Goal: Transaction & Acquisition: Purchase product/service

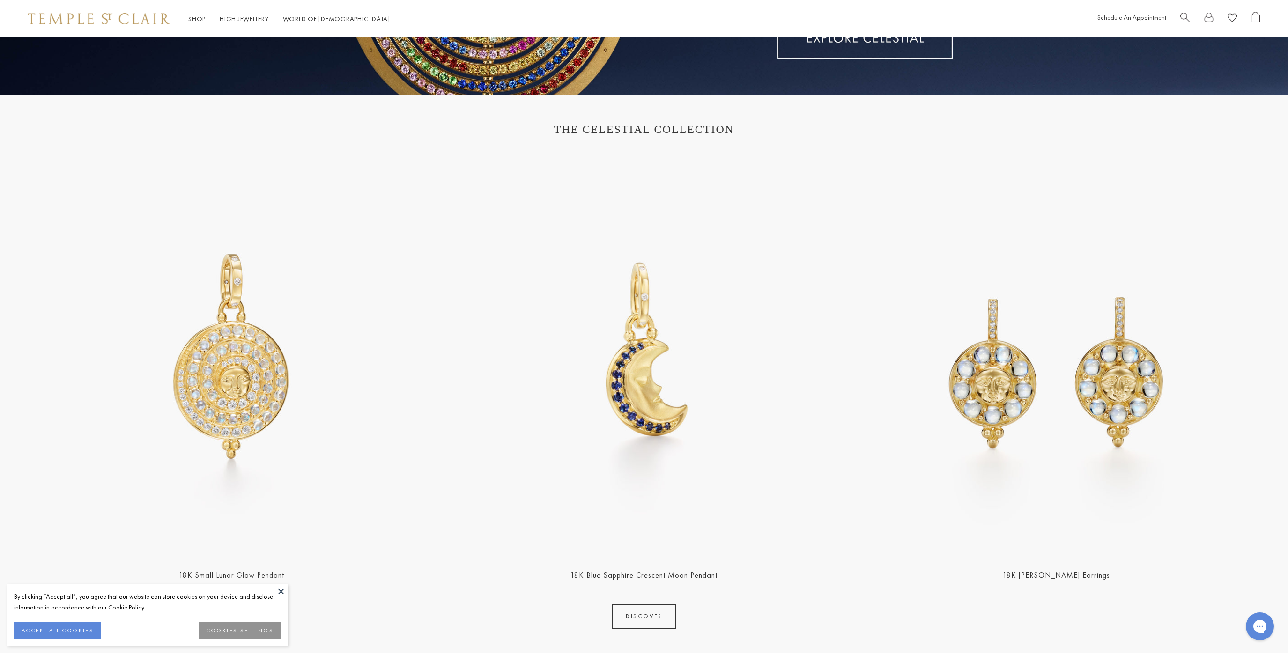
scroll to position [299, 0]
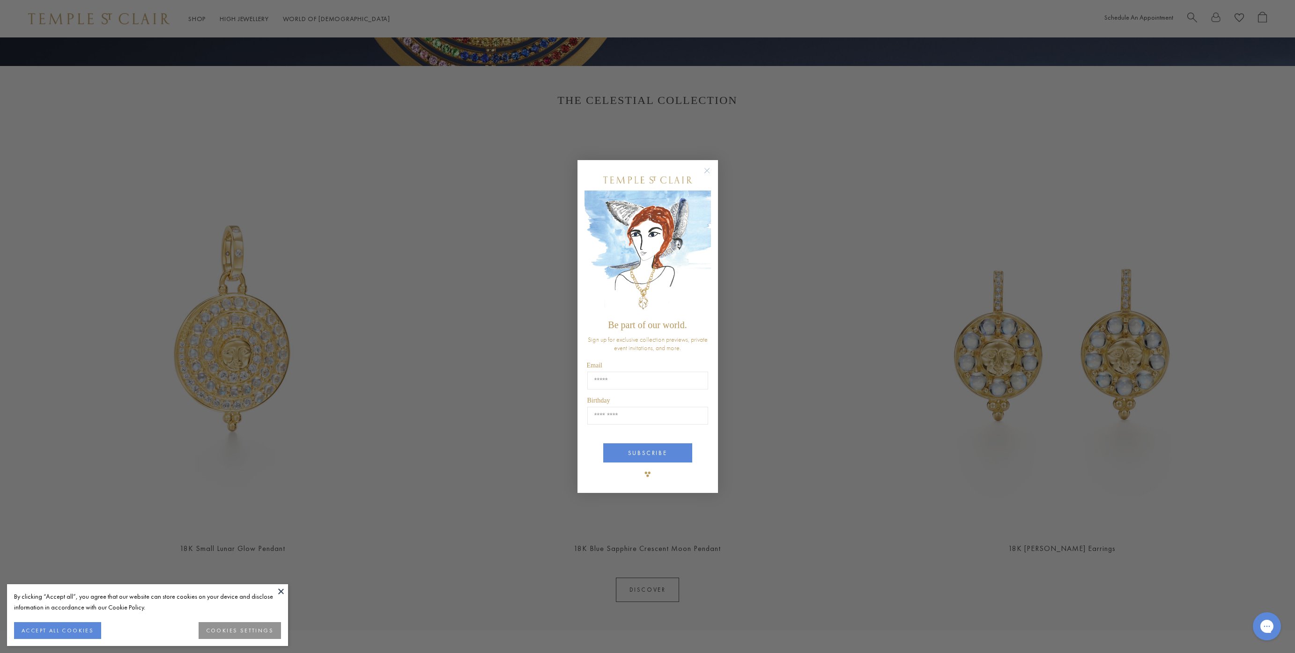
click at [709, 173] on icon "Close dialog" at bounding box center [707, 171] width 12 height 12
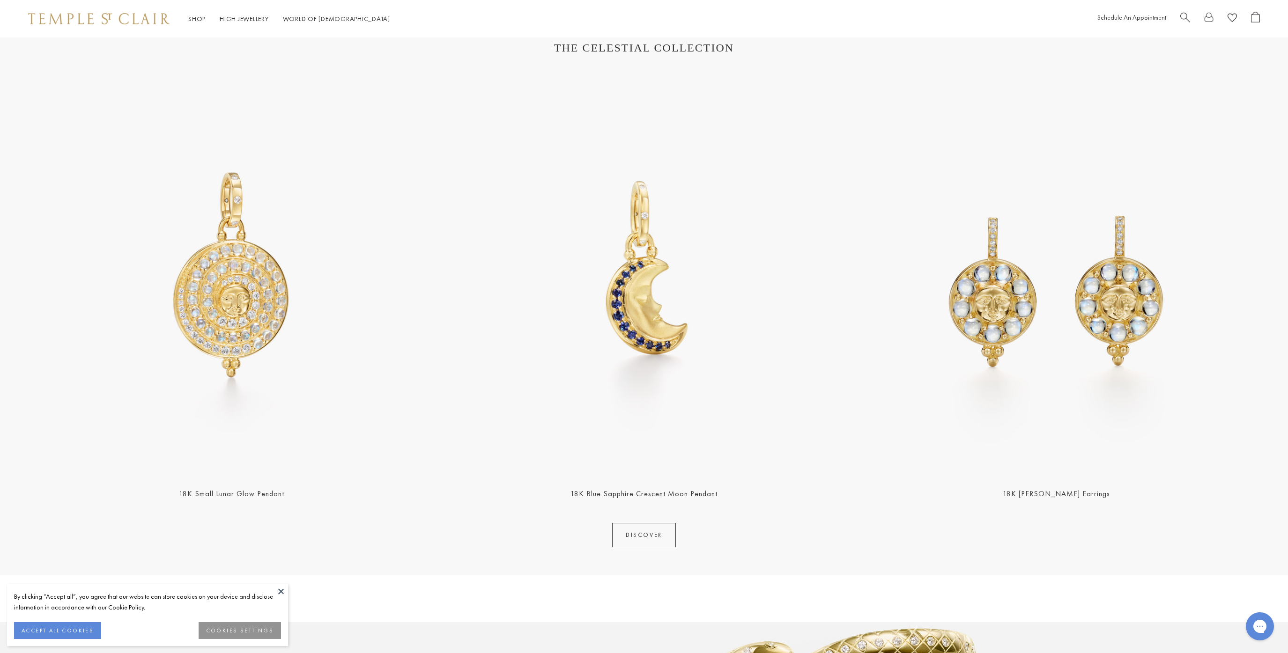
scroll to position [802, 0]
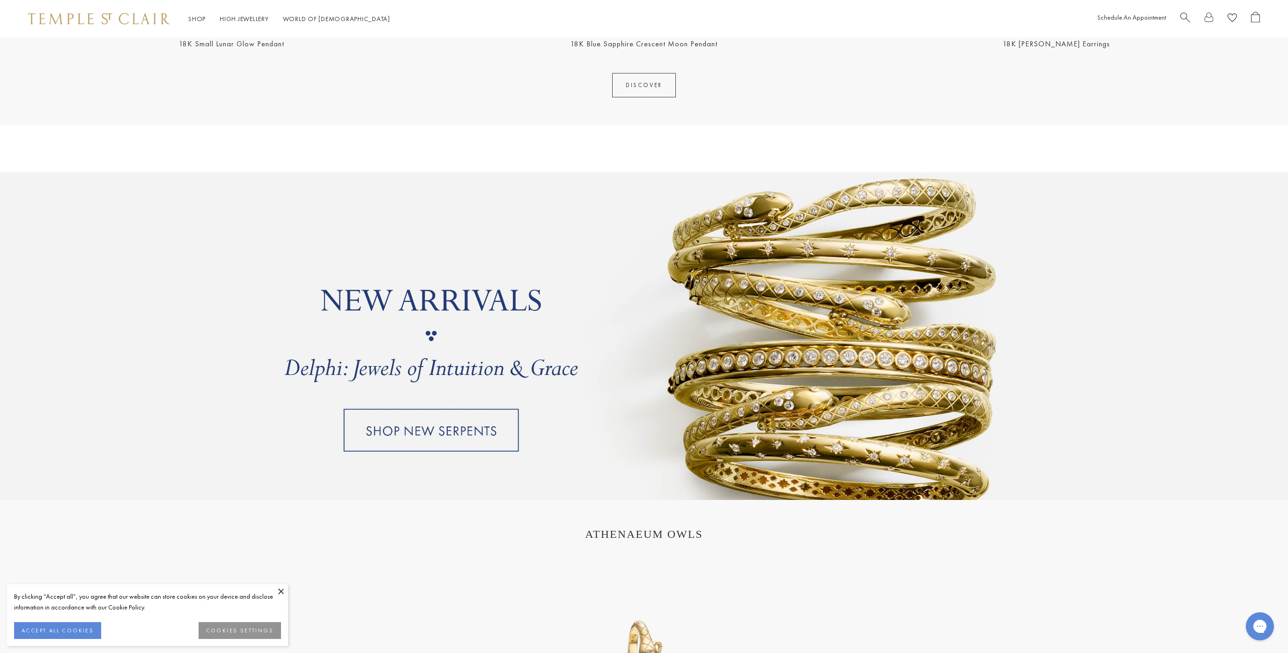
click at [492, 432] on link at bounding box center [644, 336] width 1288 height 328
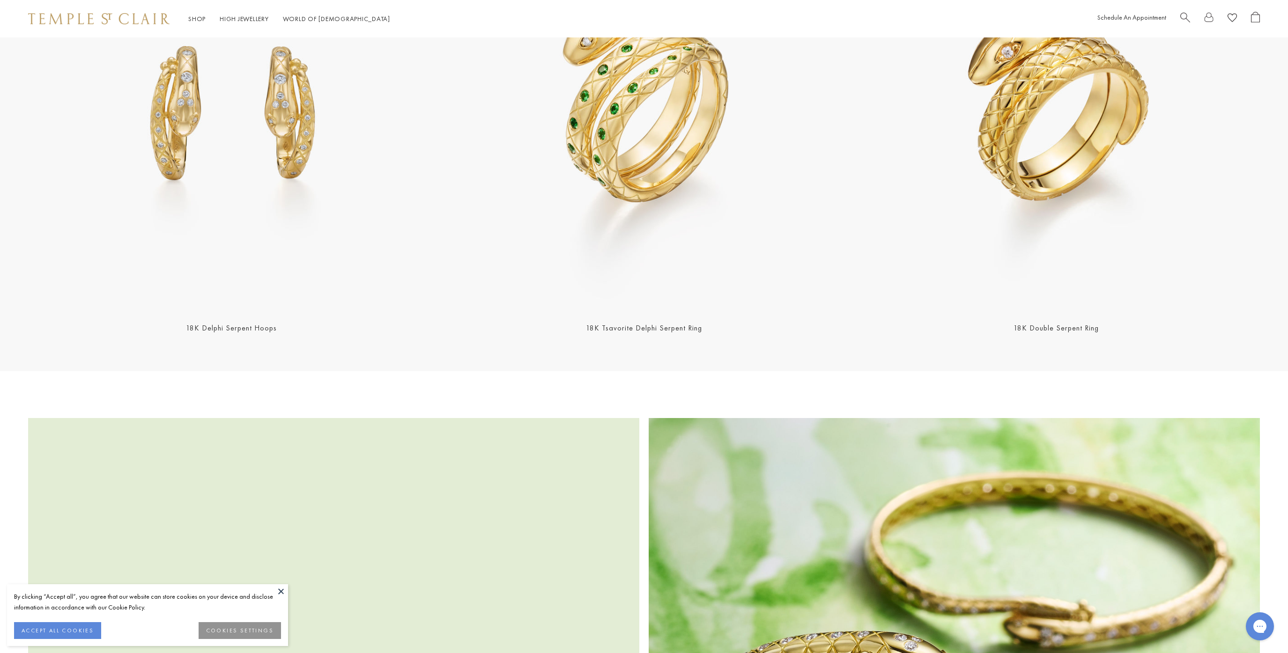
scroll to position [1366, 0]
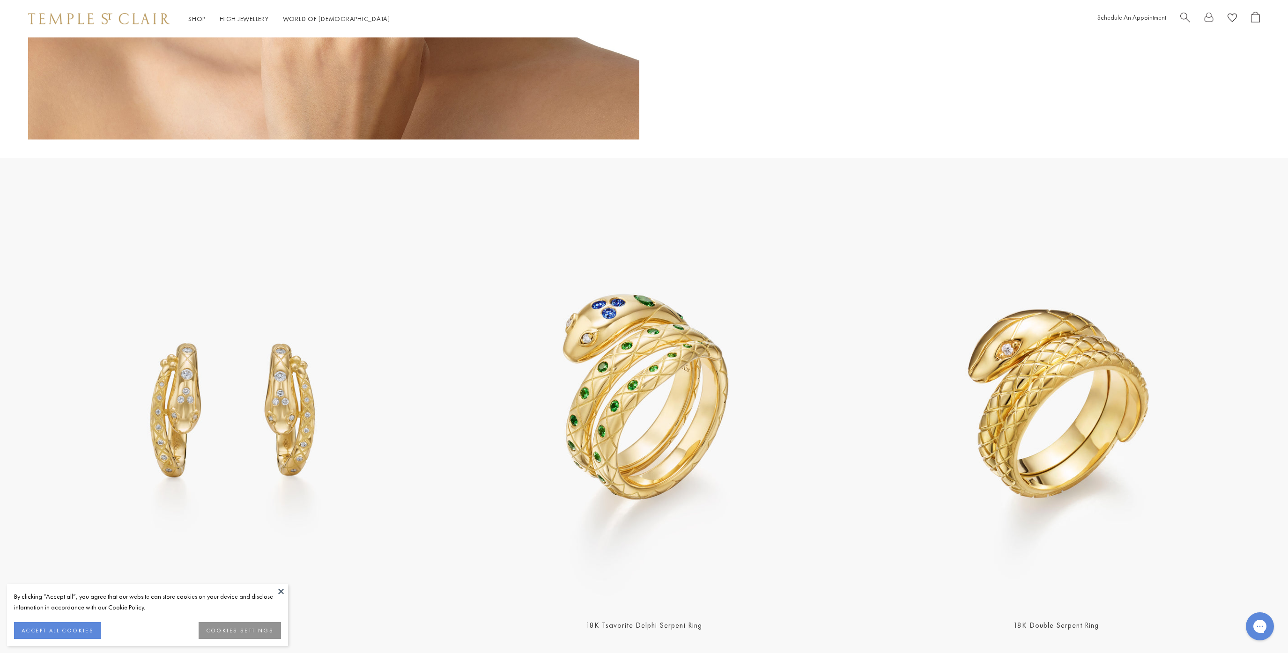
click at [679, 334] on img at bounding box center [644, 406] width 407 height 407
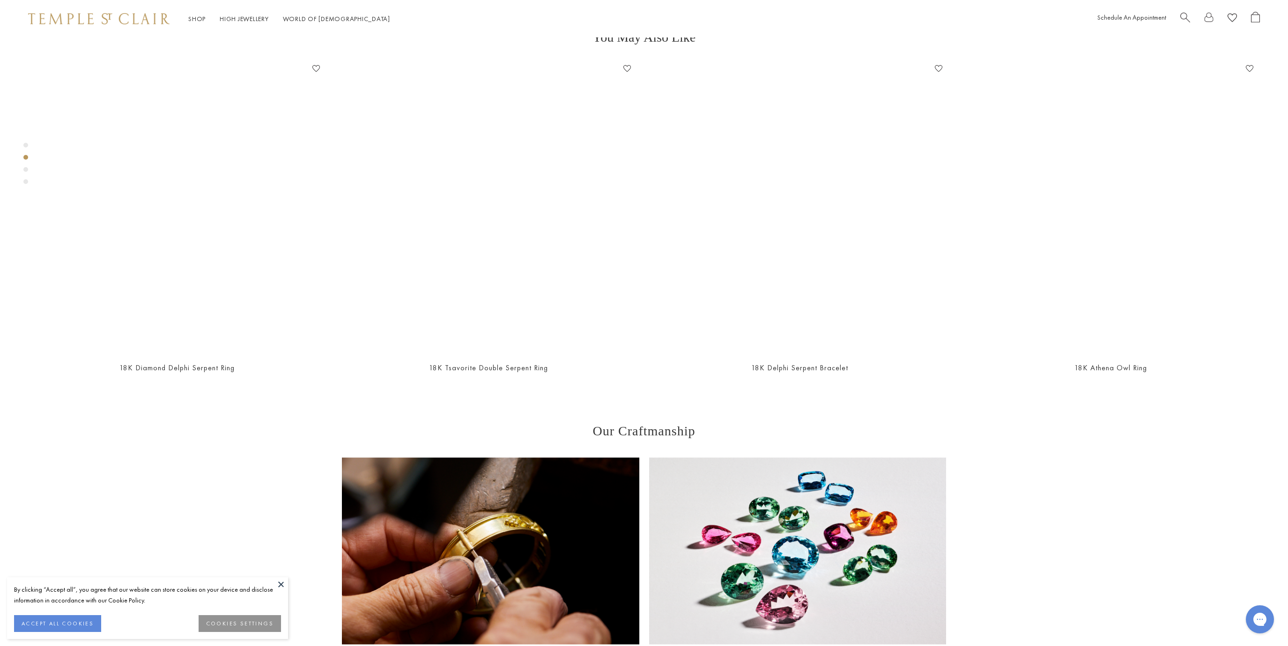
scroll to position [1092, 0]
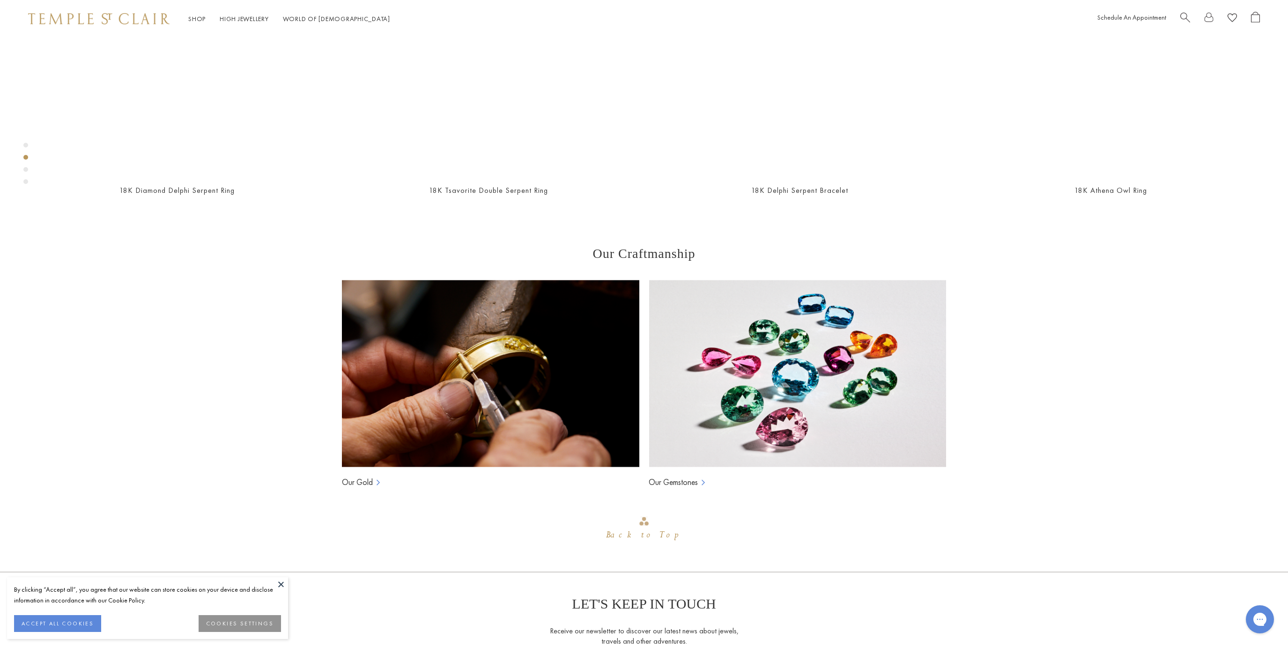
click at [136, 26] on div "Shop Shop Categories Amulets Pendants & Charms Lockets Chains & Leather Cords E…" at bounding box center [644, 18] width 1288 height 37
click at [137, 22] on img at bounding box center [98, 18] width 141 height 11
